Goal: Book appointment/travel/reservation

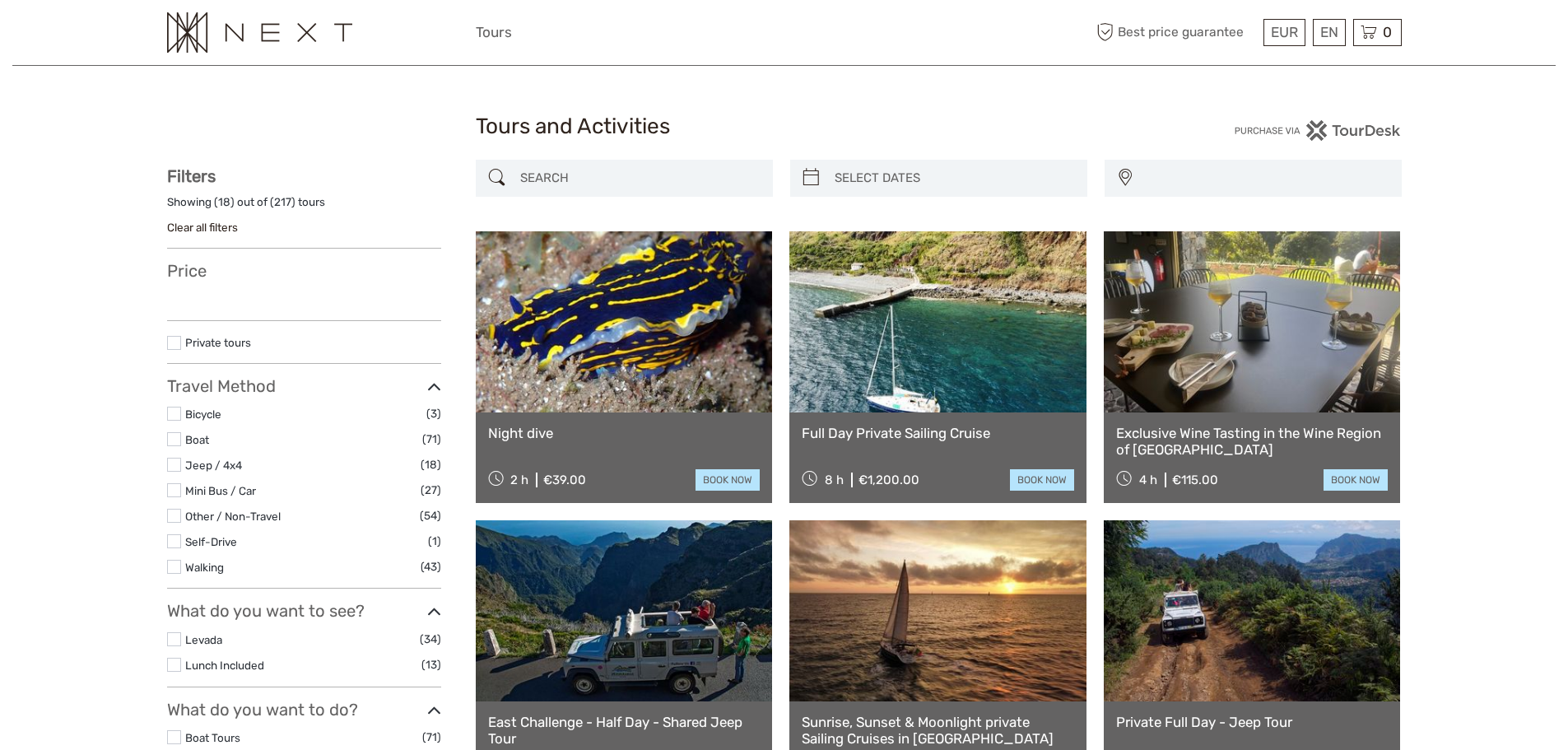
select select
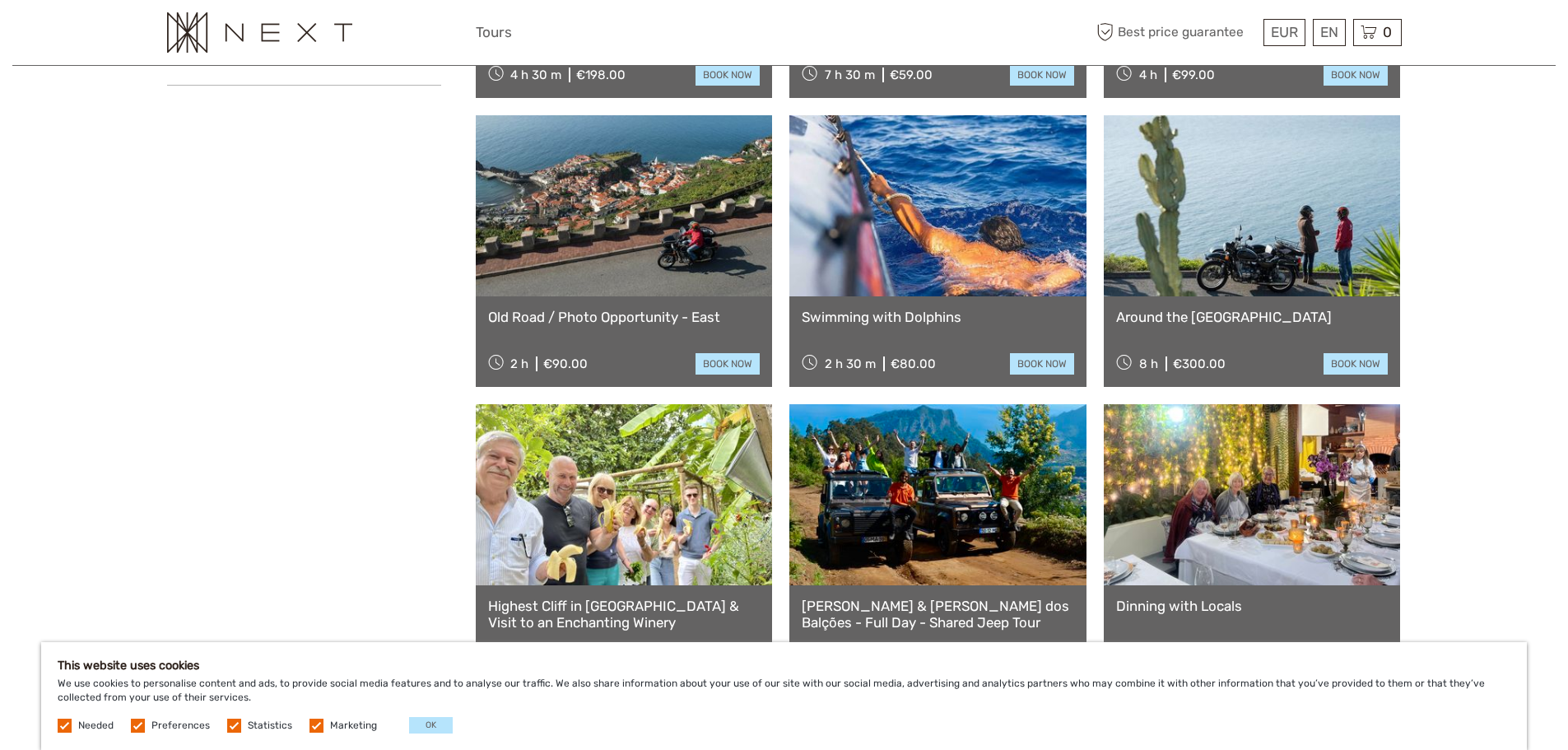
scroll to position [988, 0]
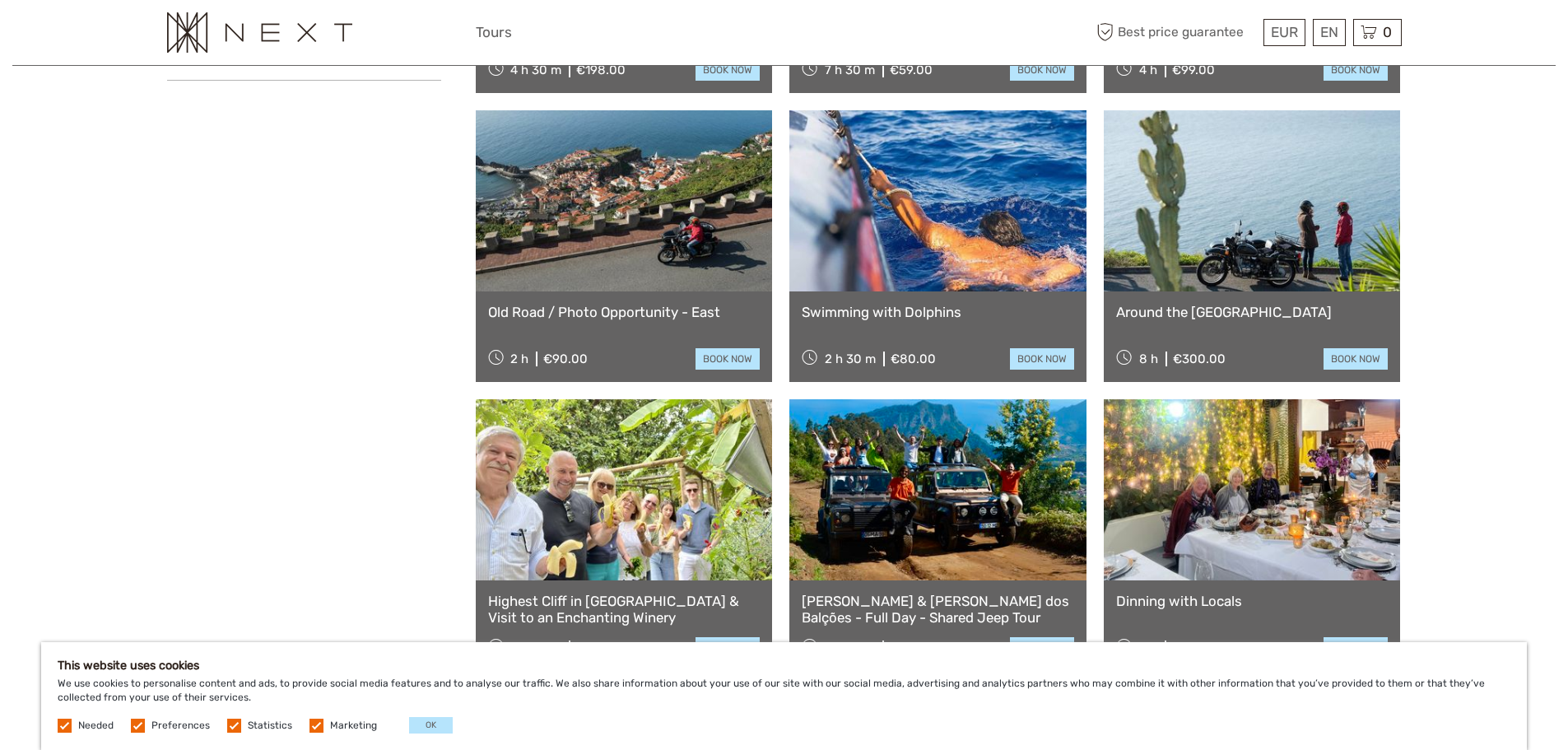
click at [941, 257] on link at bounding box center [938, 201] width 298 height 181
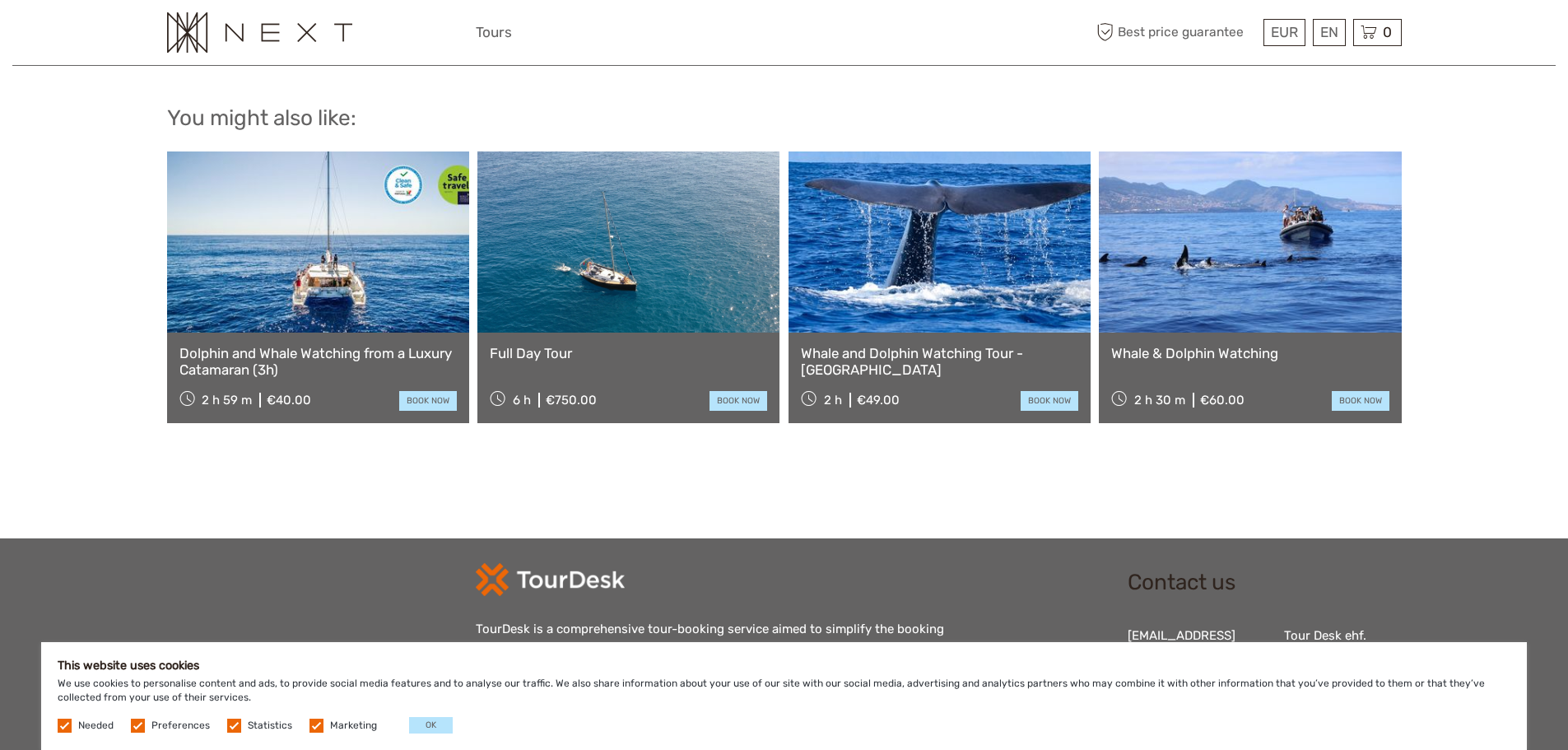
scroll to position [1317, 0]
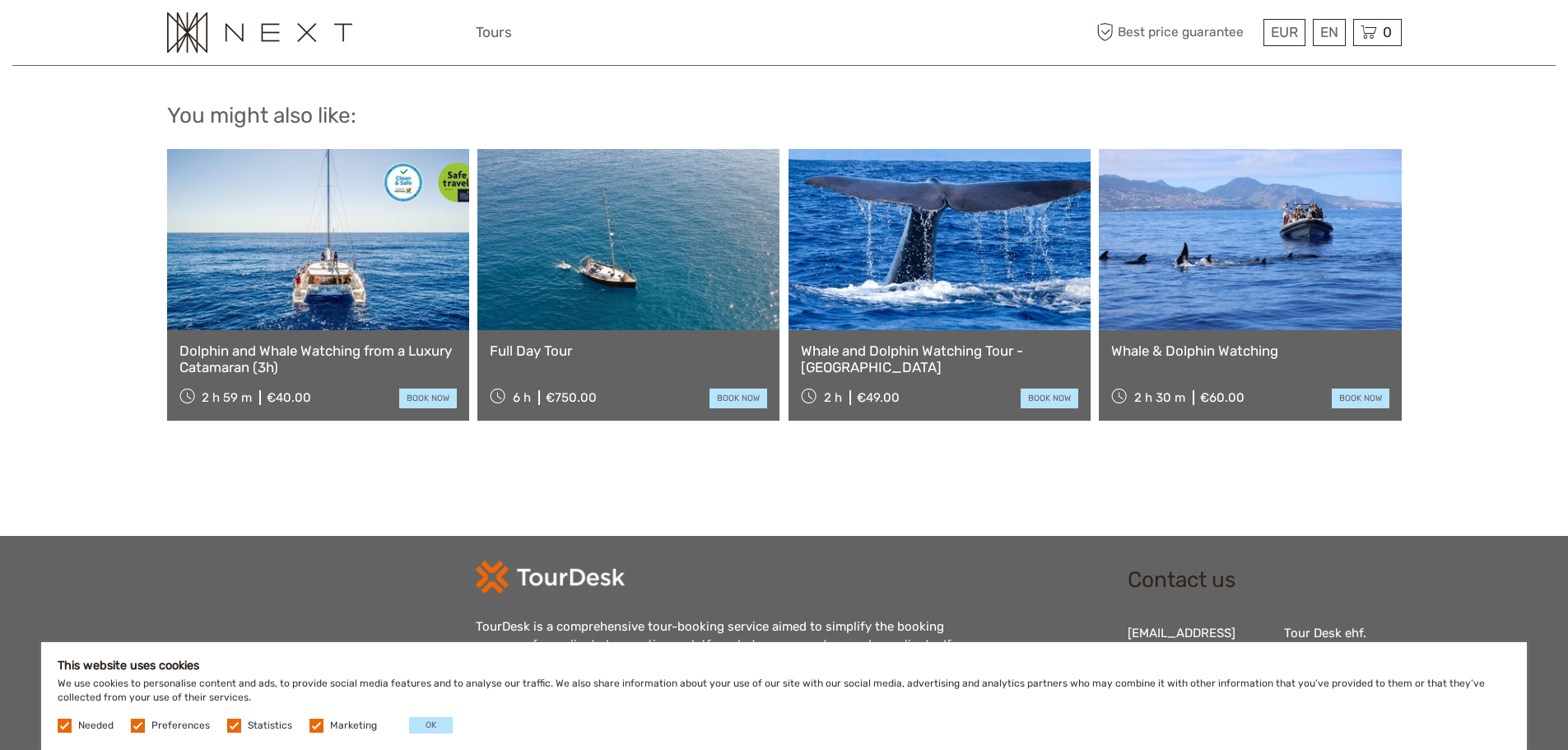
click at [603, 237] on link at bounding box center [628, 239] width 302 height 181
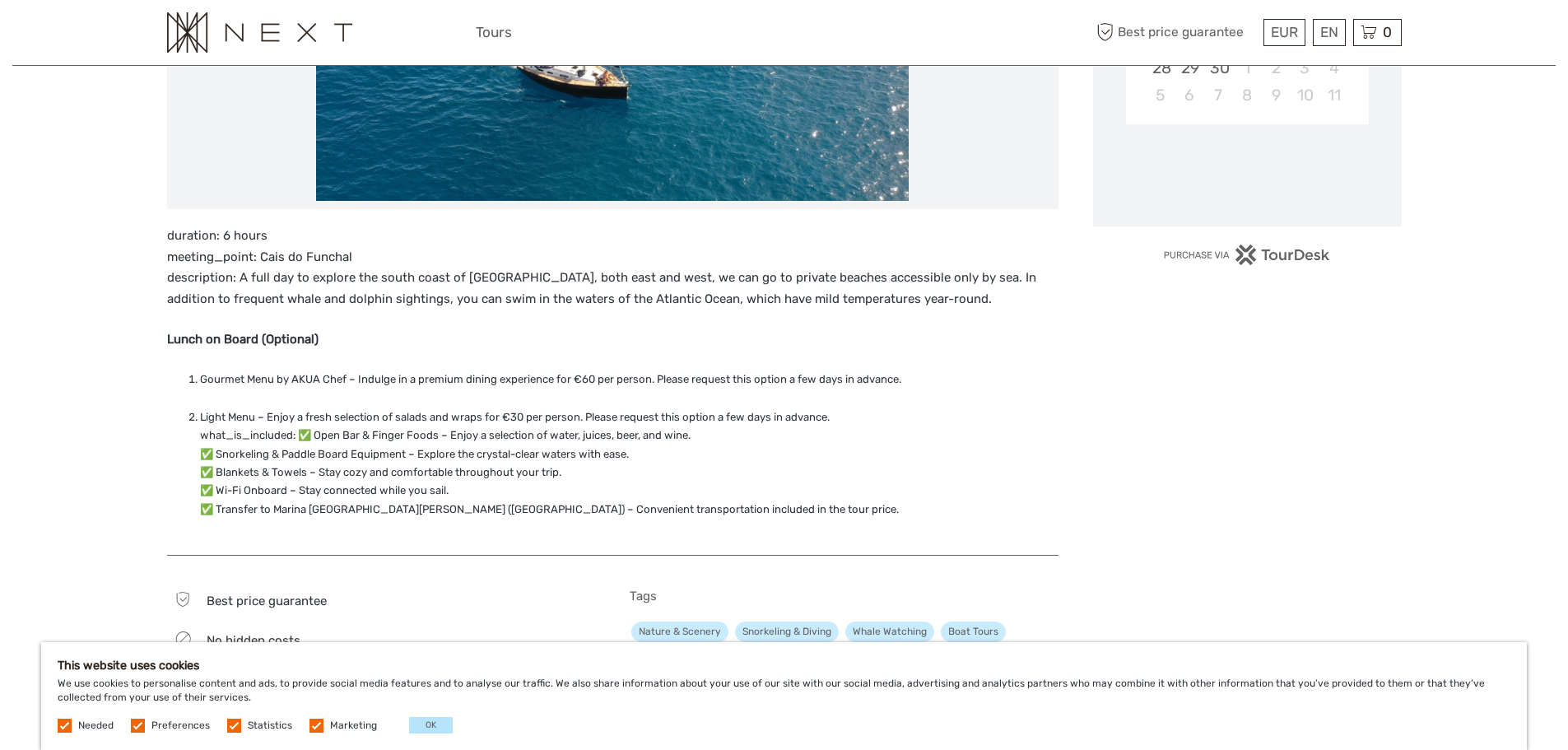
scroll to position [494, 0]
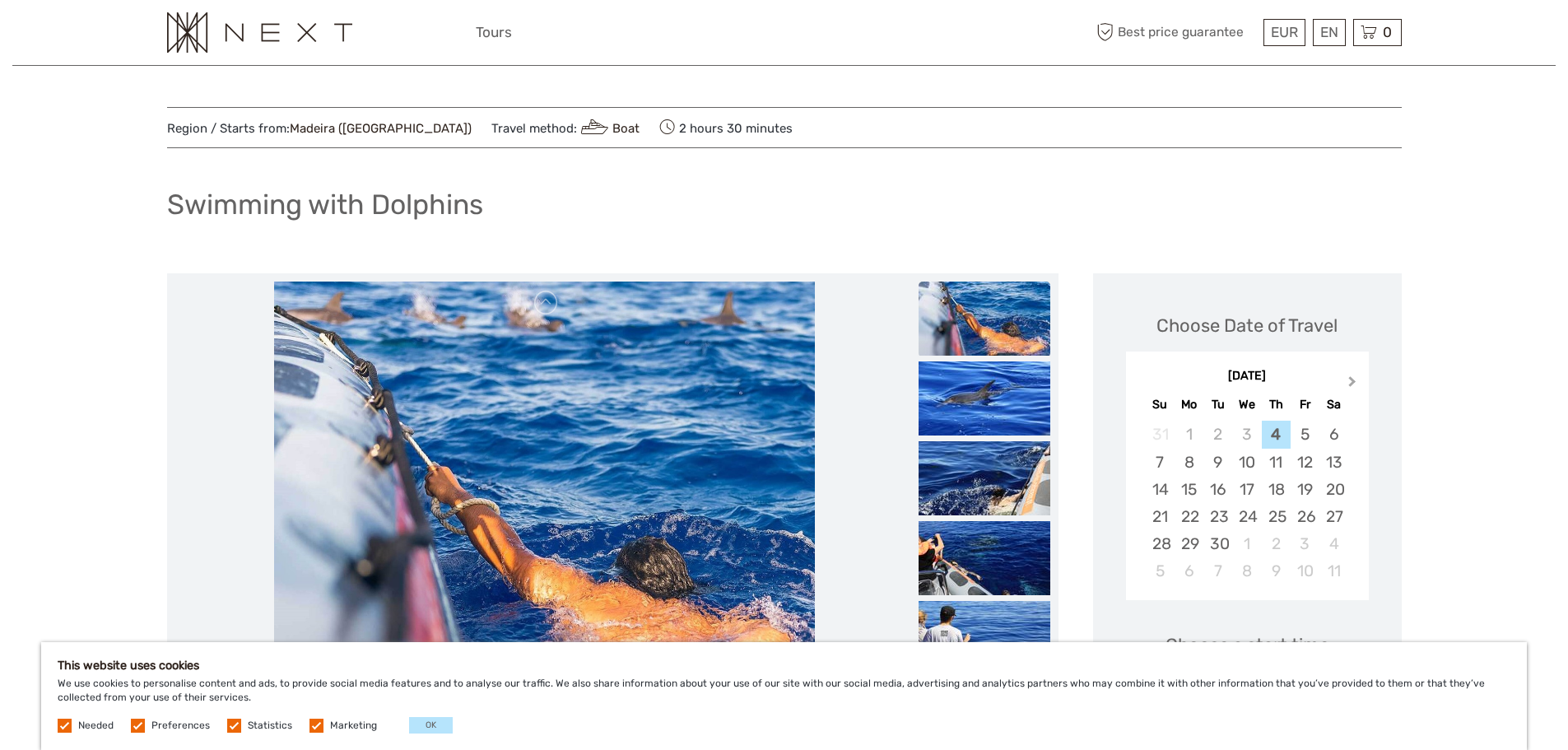
click at [1353, 380] on span "Next Month" at bounding box center [1353, 385] width 0 height 24
click at [1215, 490] on div "14" at bounding box center [1218, 489] width 29 height 27
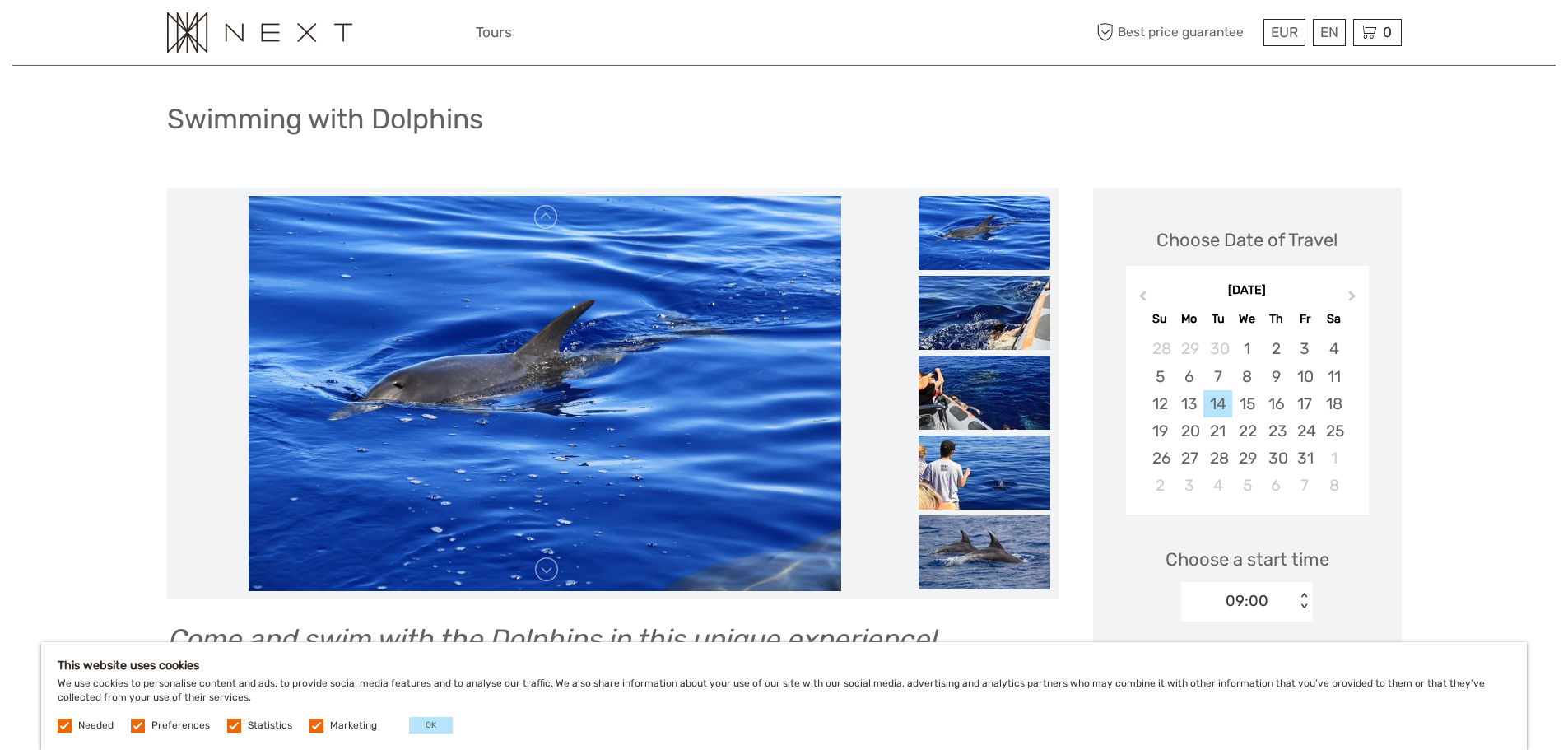
scroll to position [82, 0]
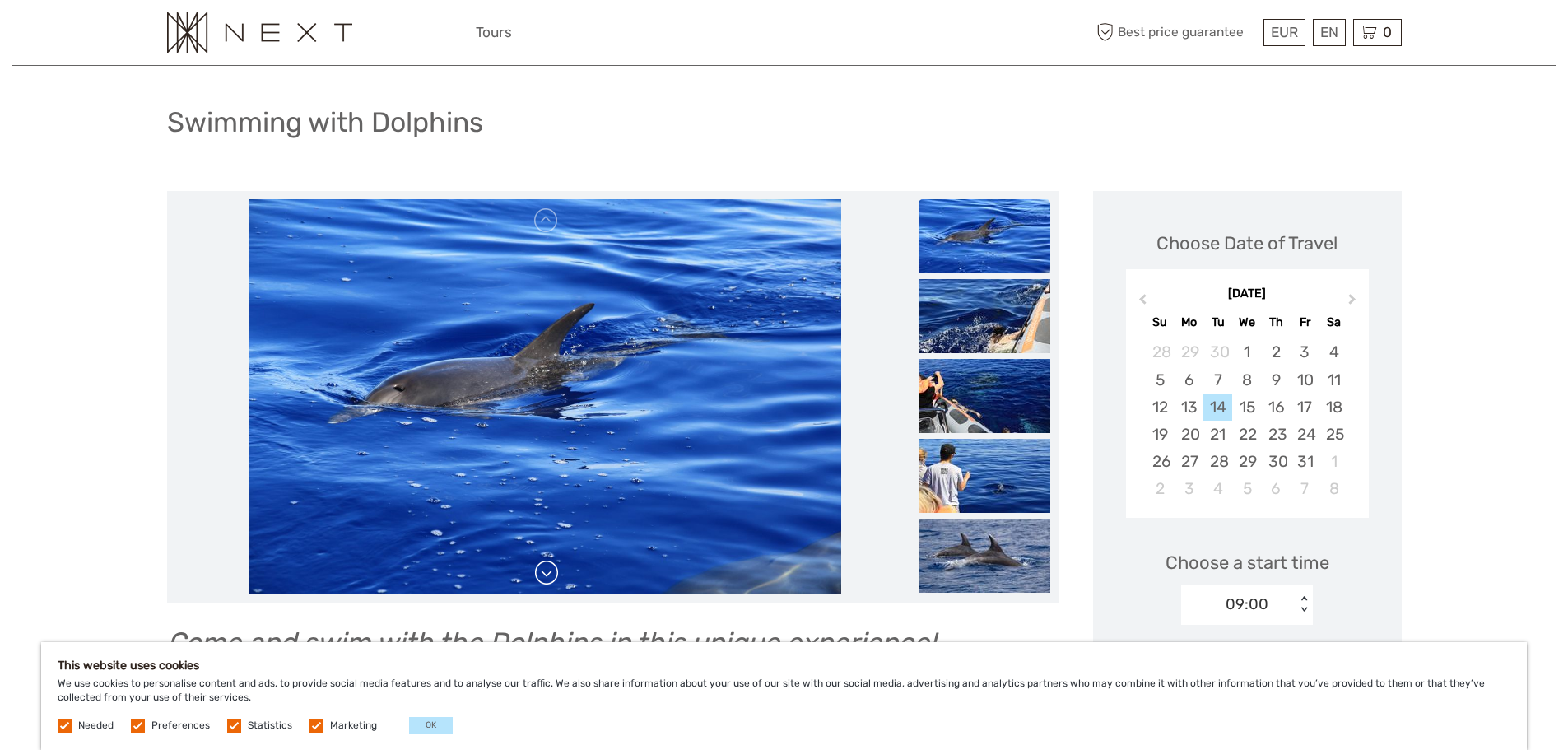
click at [544, 581] on link at bounding box center [546, 572] width 26 height 26
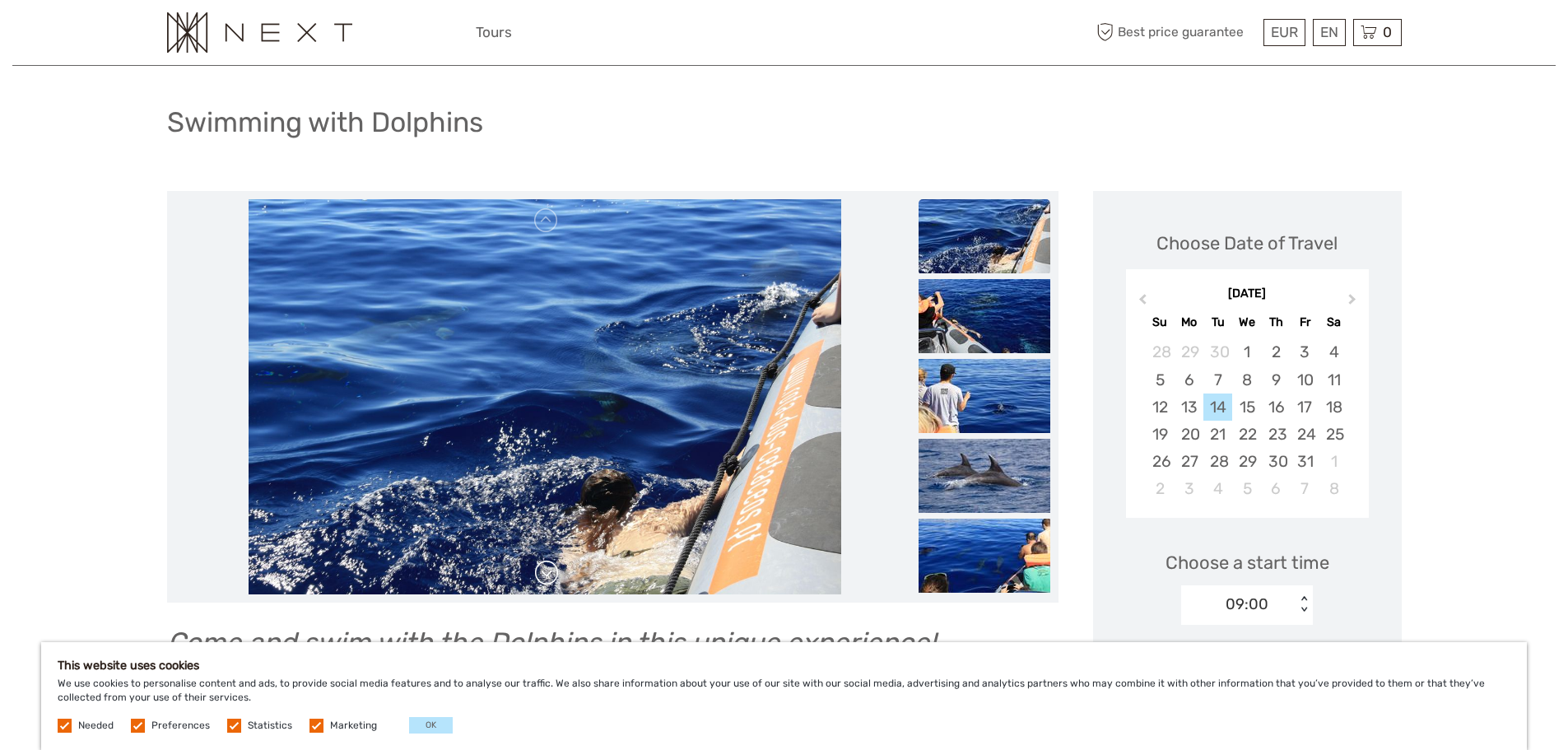
click at [544, 581] on link at bounding box center [546, 572] width 26 height 26
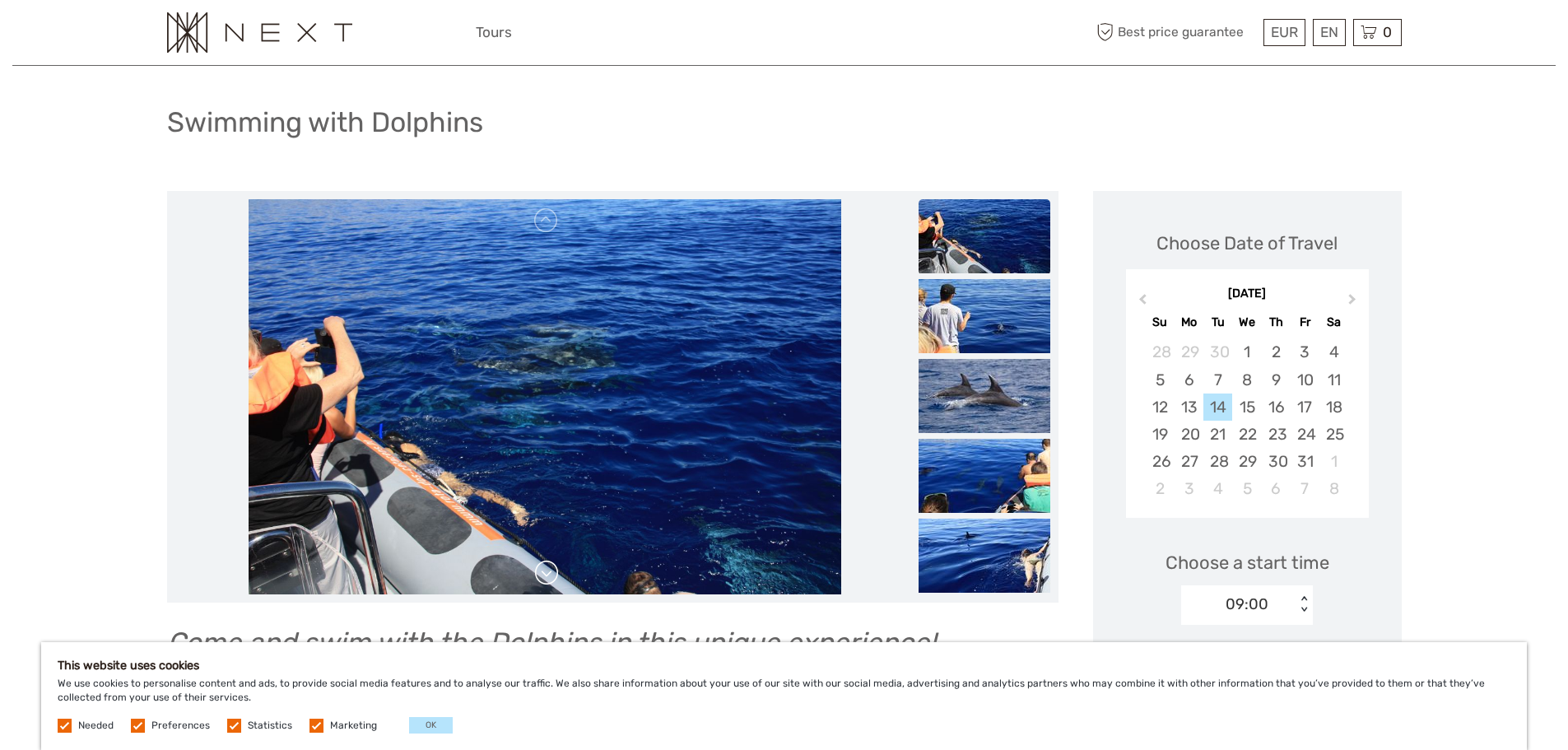
click at [544, 581] on link at bounding box center [546, 572] width 26 height 26
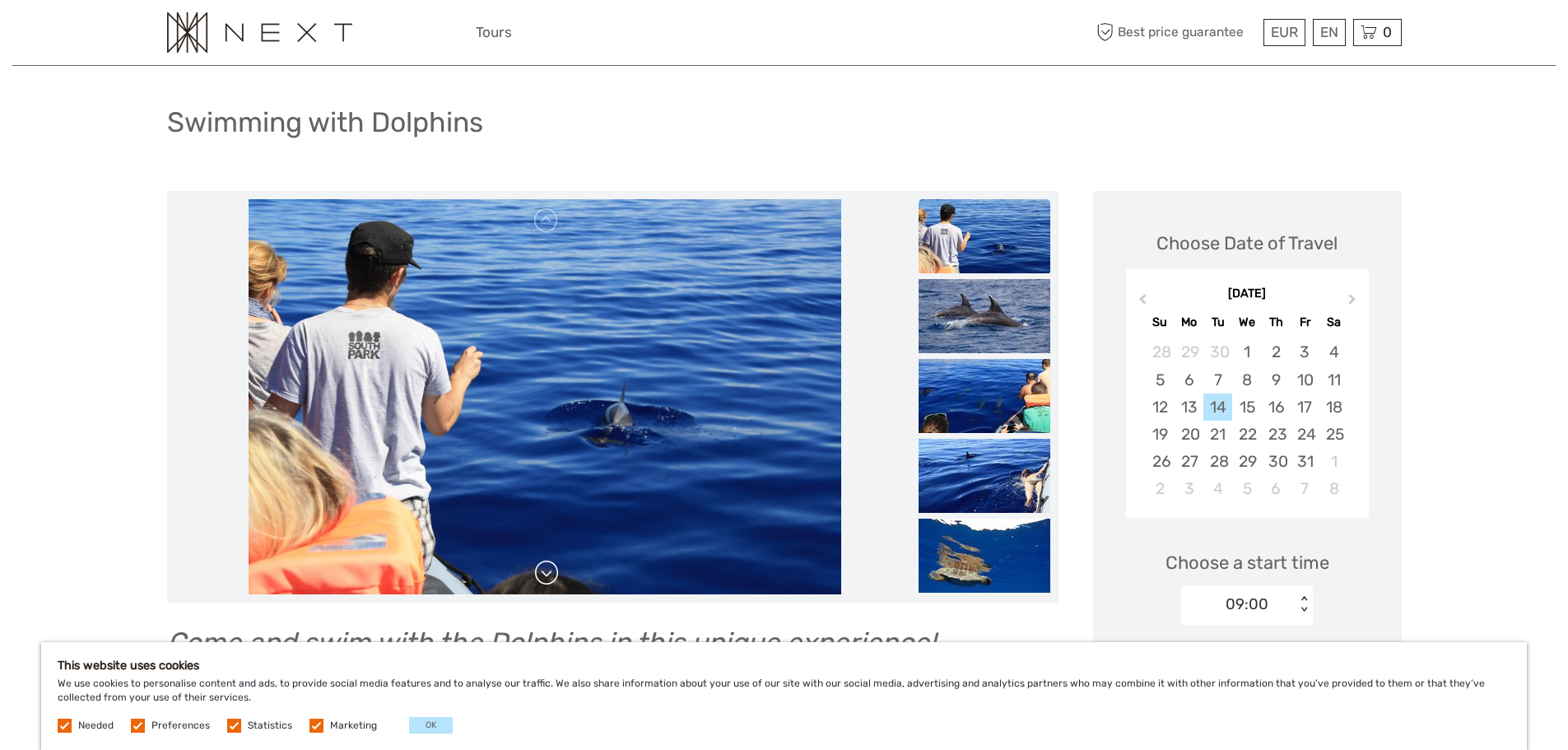
click at [544, 581] on link at bounding box center [546, 572] width 26 height 26
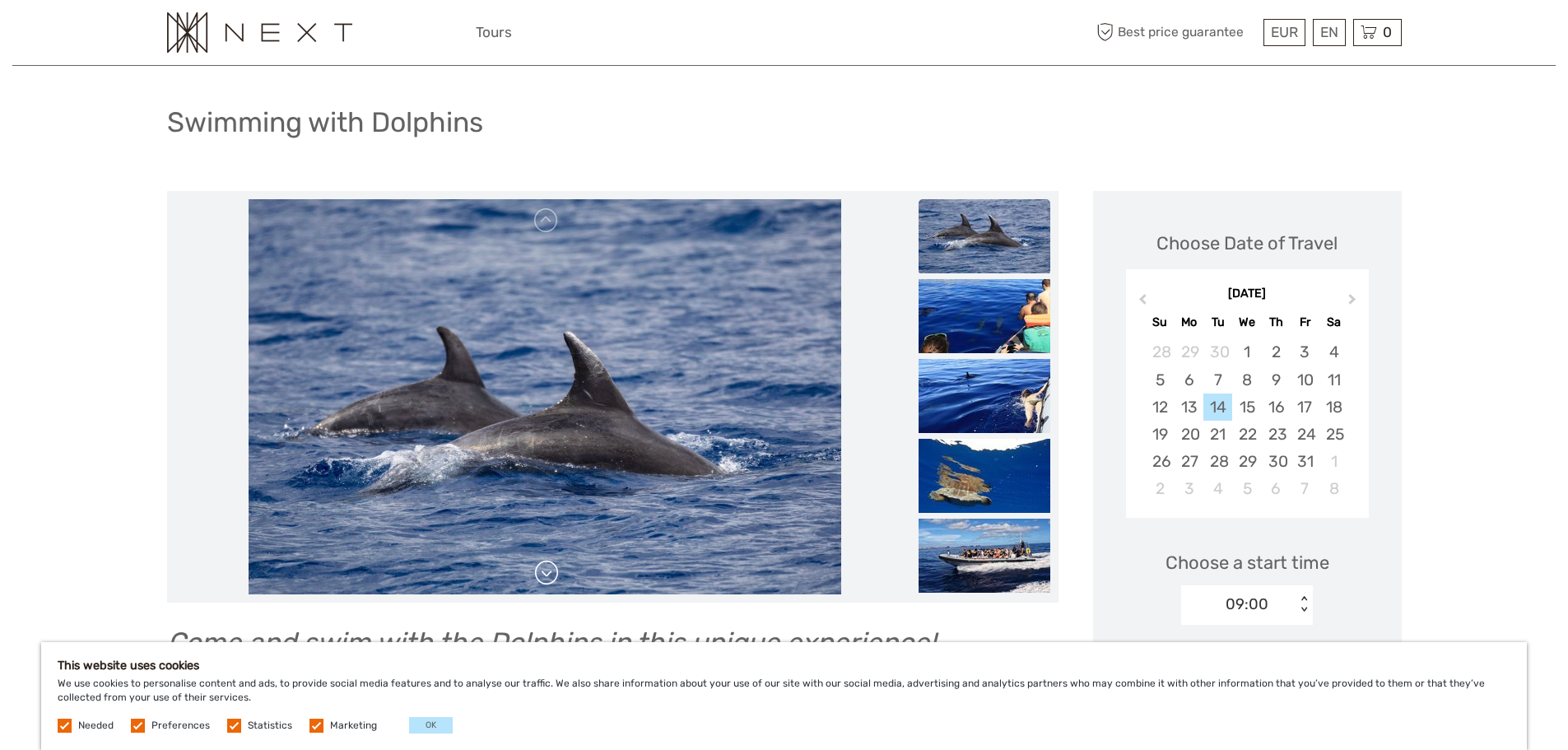
click at [544, 581] on link at bounding box center [546, 572] width 26 height 26
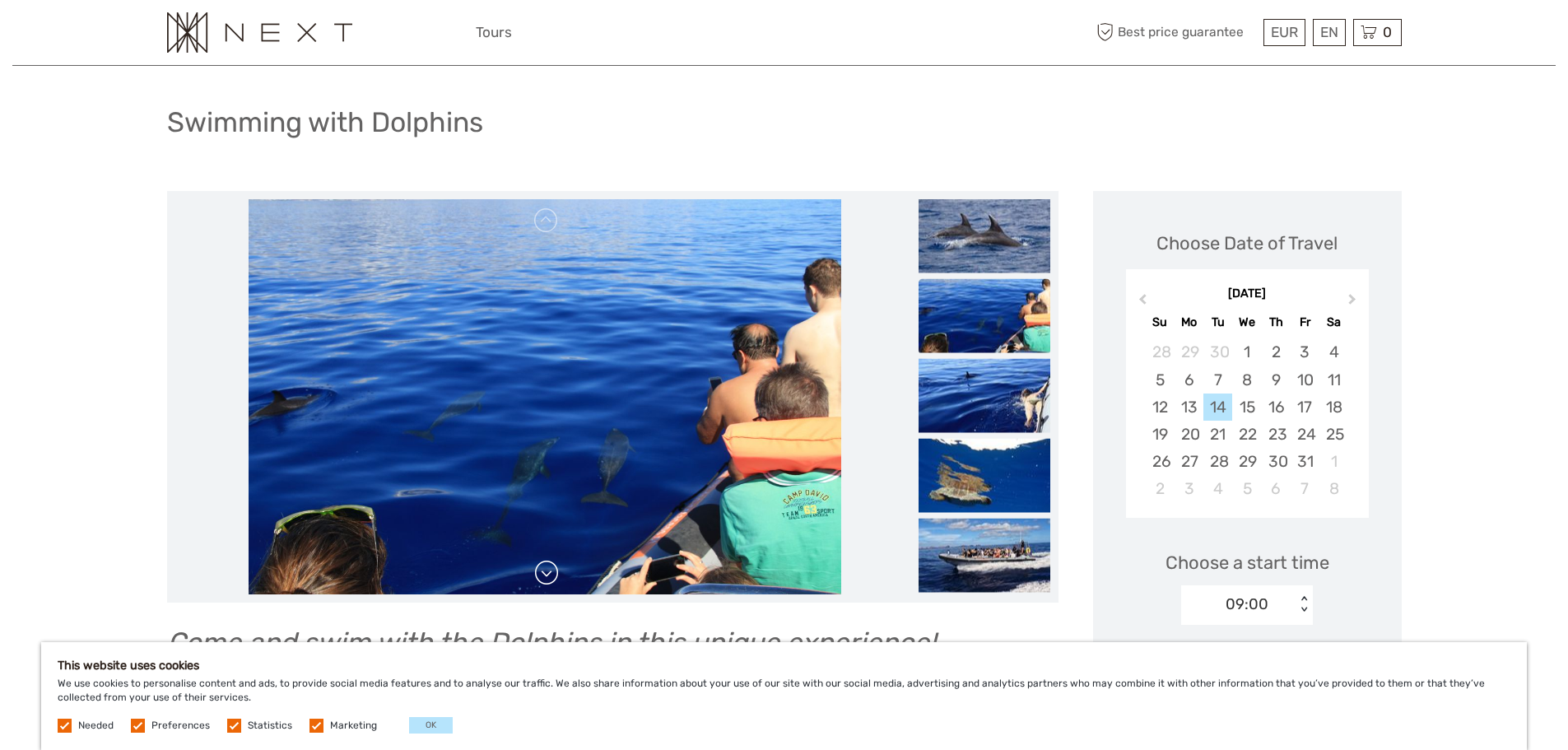
click at [544, 581] on link at bounding box center [546, 572] width 26 height 26
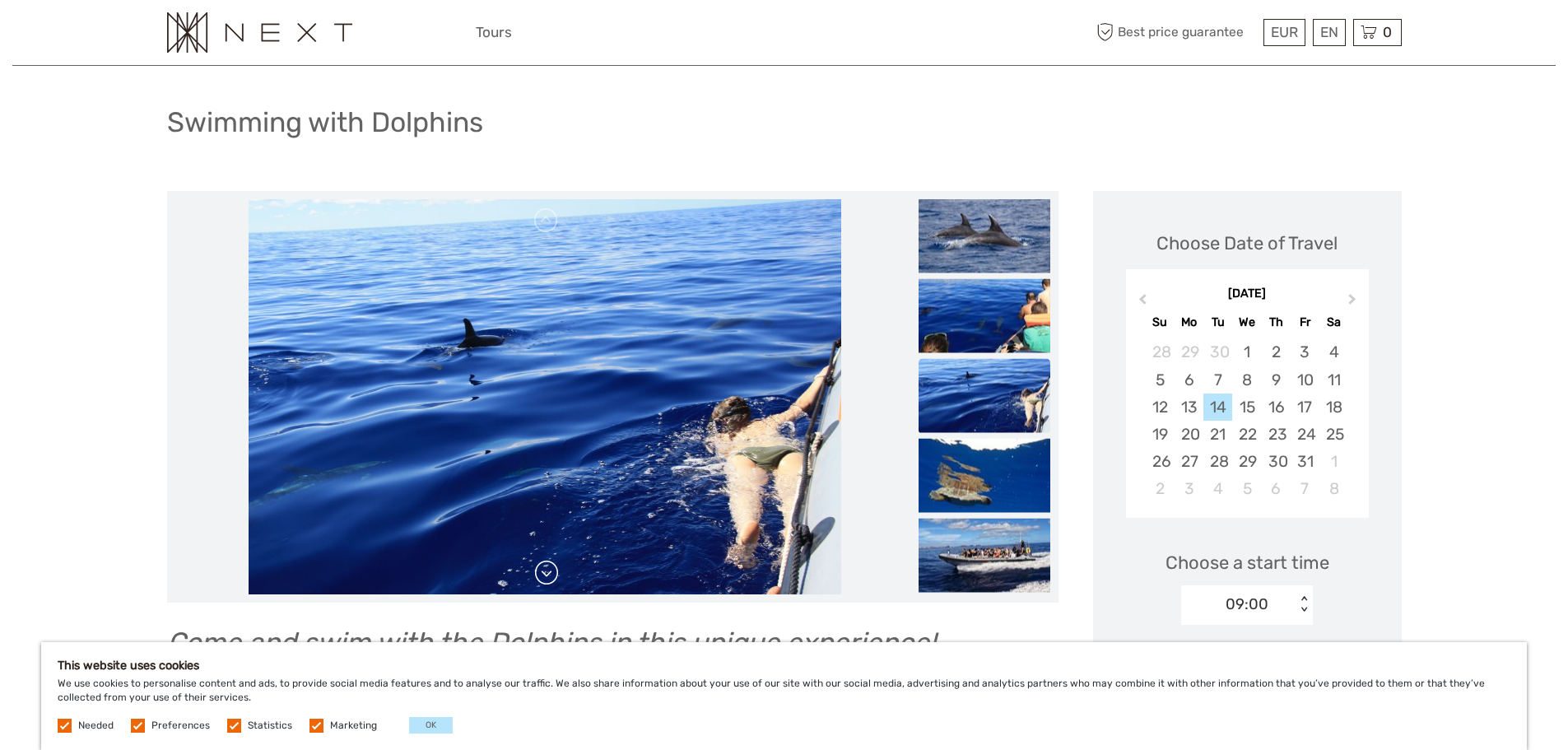
click at [544, 581] on link at bounding box center [546, 572] width 26 height 26
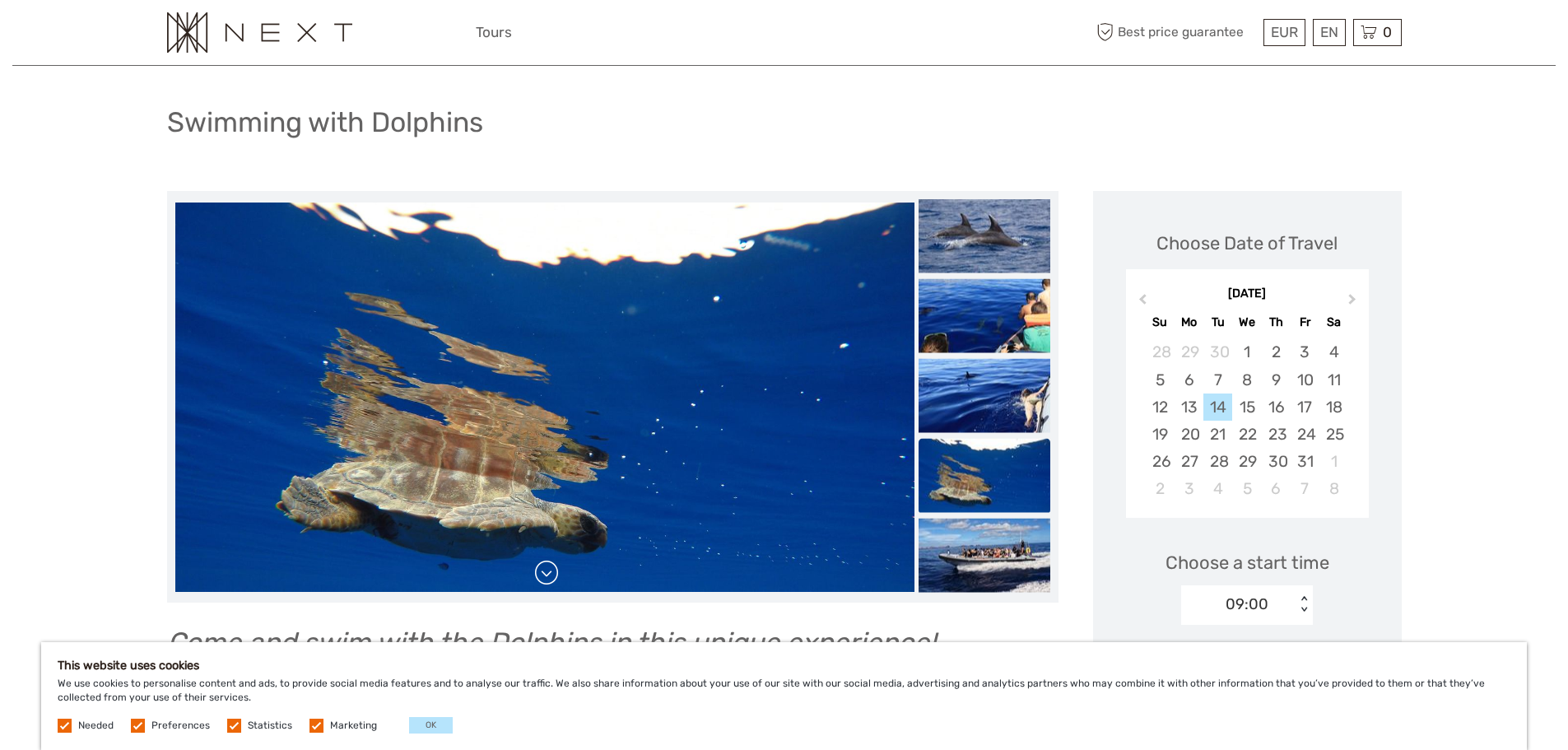
click at [544, 581] on link at bounding box center [546, 572] width 26 height 26
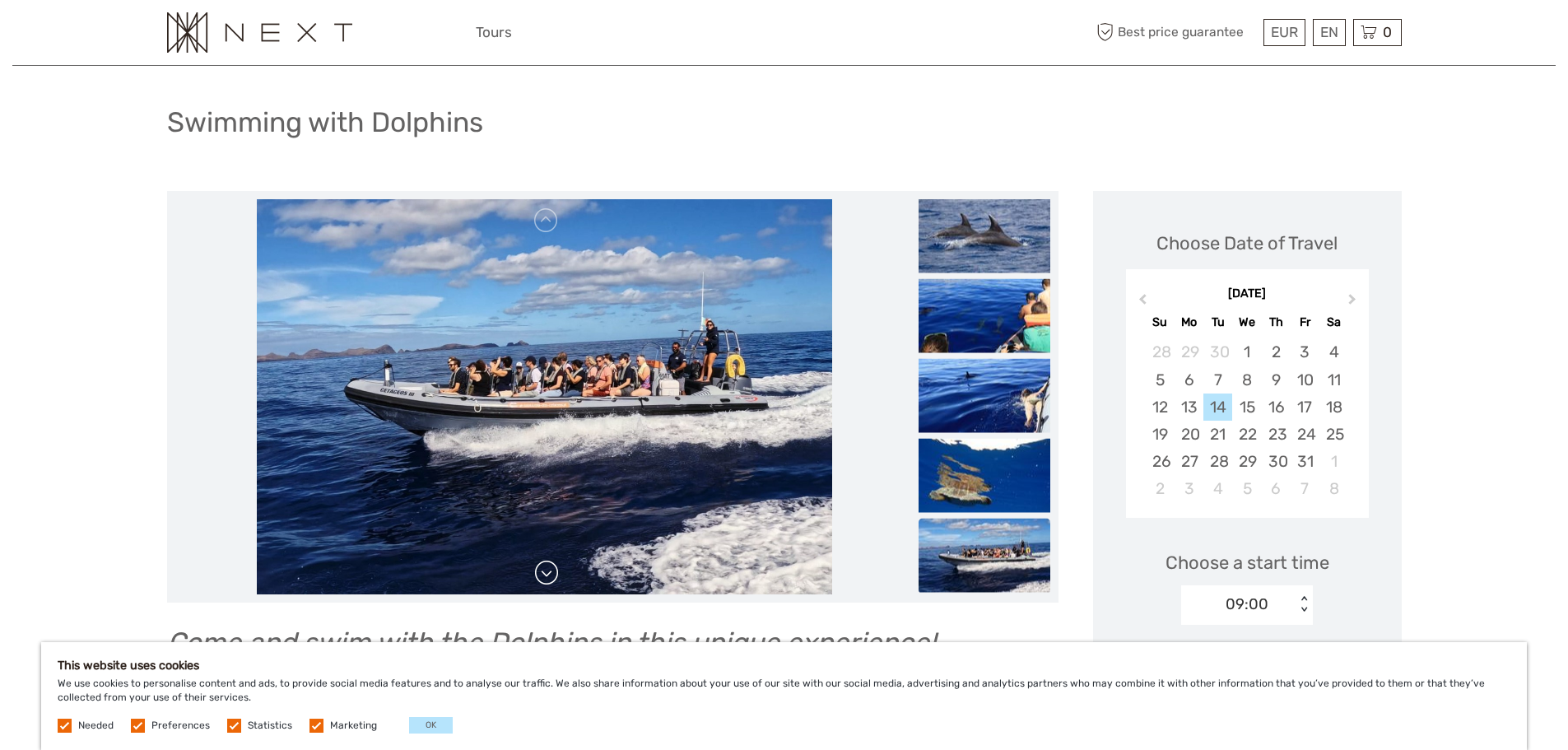
click at [544, 581] on link at bounding box center [546, 572] width 26 height 26
